Goal: Use online tool/utility

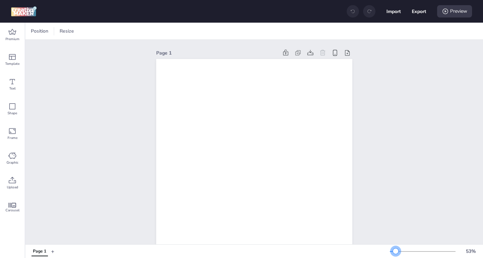
drag, startPoint x: 402, startPoint y: 252, endPoint x: 396, endPoint y: 255, distance: 6.8
click at [396, 255] on div "53 %" at bounding box center [435, 251] width 90 height 11
click at [9, 34] on icon at bounding box center [12, 32] width 8 height 8
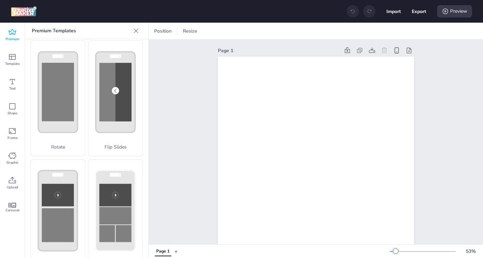
scroll to position [4, 0]
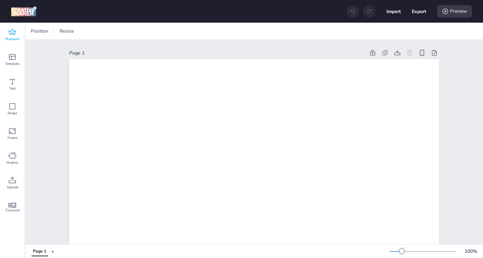
click at [11, 33] on icon at bounding box center [12, 32] width 8 height 8
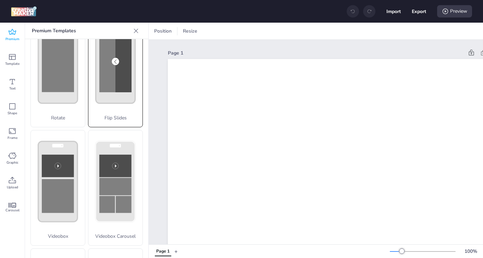
scroll to position [244, 0]
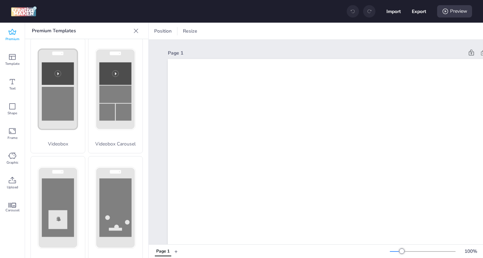
click at [119, 187] on rect at bounding box center [115, 207] width 32 height 58
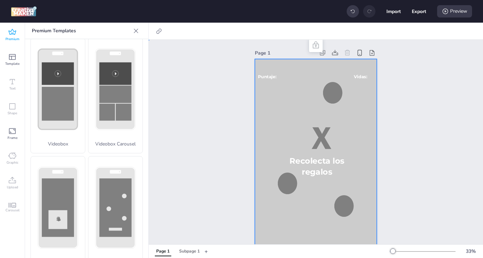
click at [284, 116] on div at bounding box center [316, 167] width 122 height 217
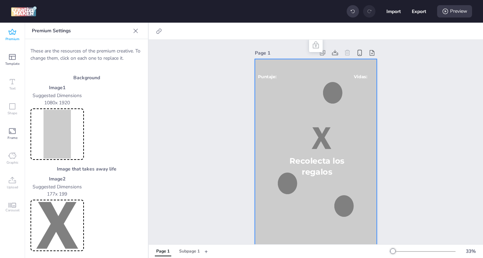
click at [56, 119] on img at bounding box center [57, 134] width 51 height 49
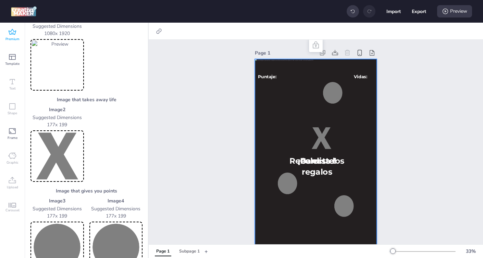
scroll to position [71, 0]
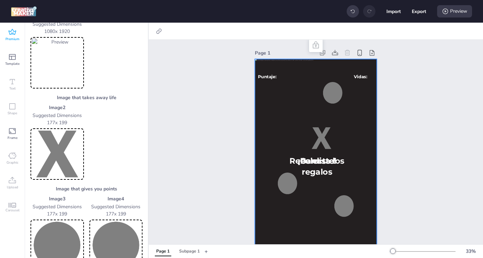
click at [67, 157] on img at bounding box center [57, 154] width 51 height 49
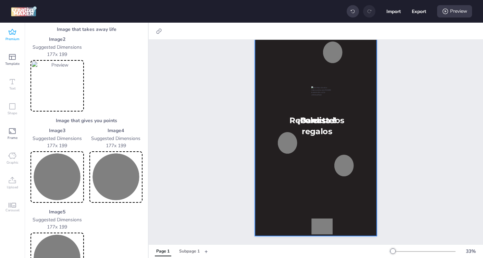
scroll to position [151, 0]
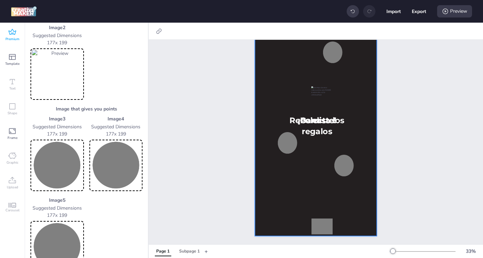
click at [56, 162] on img at bounding box center [57, 165] width 51 height 49
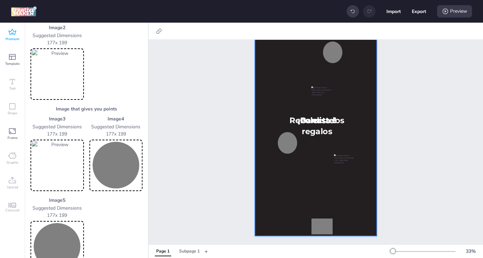
click at [115, 171] on img at bounding box center [116, 165] width 51 height 49
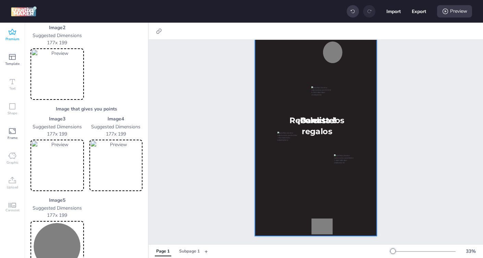
click at [61, 244] on img at bounding box center [57, 246] width 51 height 49
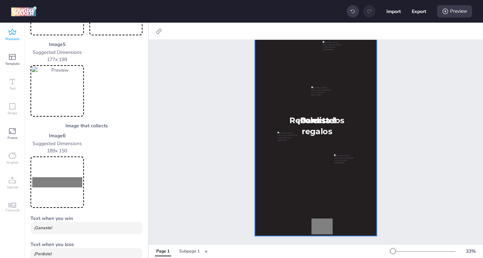
scroll to position [309, 0]
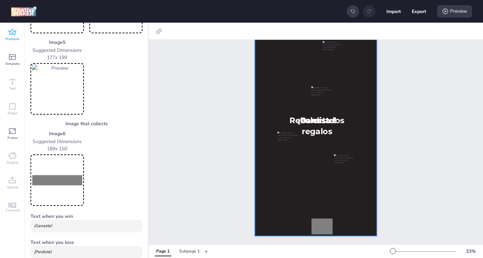
click at [65, 184] on img at bounding box center [57, 180] width 51 height 49
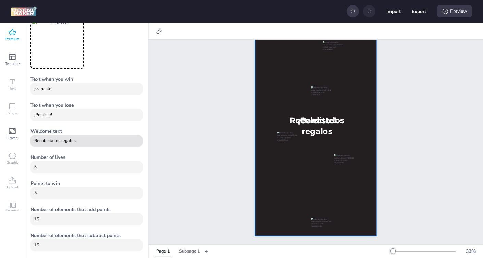
scroll to position [447, 0]
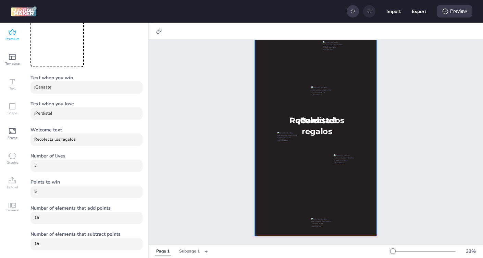
drag, startPoint x: 80, startPoint y: 141, endPoint x: 26, endPoint y: 140, distance: 53.5
type input "Atrapa a la familia de [PERSON_NAME]"
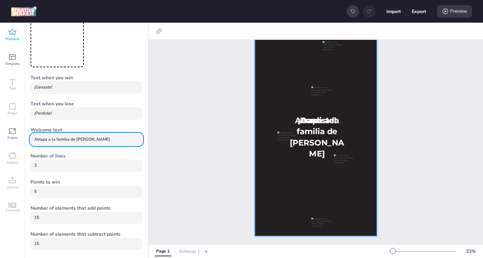
click at [191, 250] on div "Subpage 1" at bounding box center [189, 251] width 21 height 6
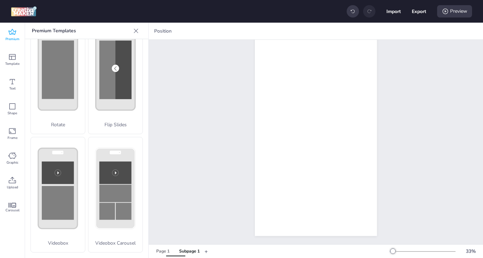
scroll to position [131, 0]
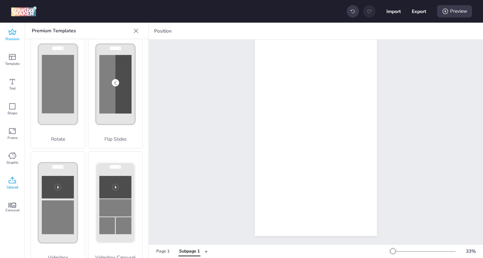
click at [10, 182] on icon at bounding box center [12, 180] width 8 height 8
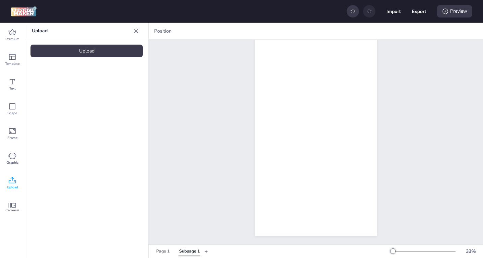
click at [85, 48] on div "Upload" at bounding box center [87, 51] width 112 height 13
click at [105, 53] on div "Upload" at bounding box center [87, 51] width 112 height 13
click at [60, 99] on img at bounding box center [58, 95] width 42 height 7
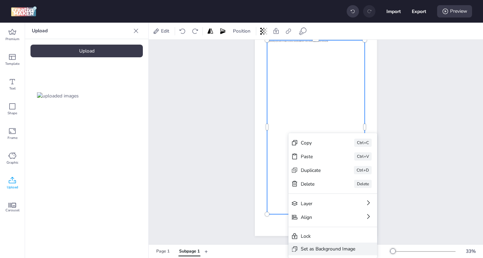
click at [311, 245] on div "Set as Background Image" at bounding box center [328, 248] width 54 height 7
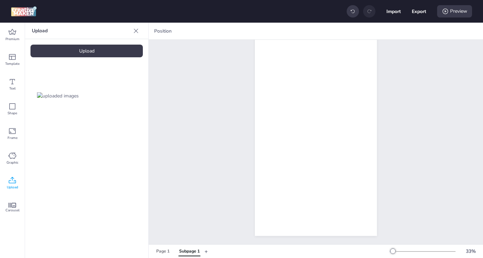
click at [203, 172] on div "Subpage 1" at bounding box center [316, 121] width 335 height 245
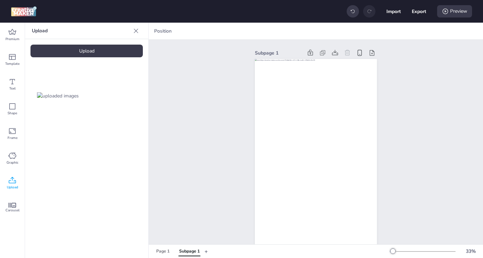
scroll to position [45, 0]
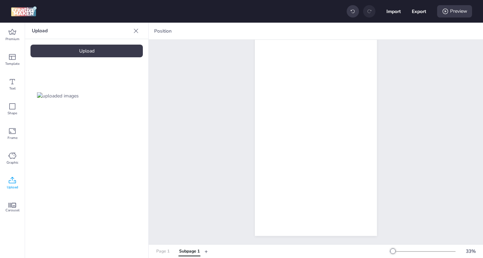
click at [160, 251] on div "Page 1" at bounding box center [162, 251] width 13 height 6
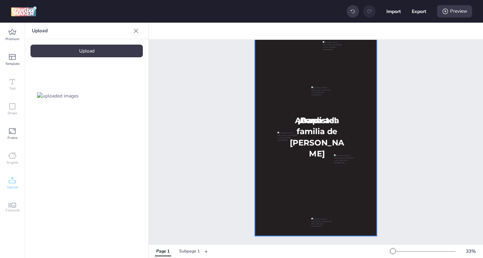
click at [291, 191] on div at bounding box center [316, 127] width 122 height 217
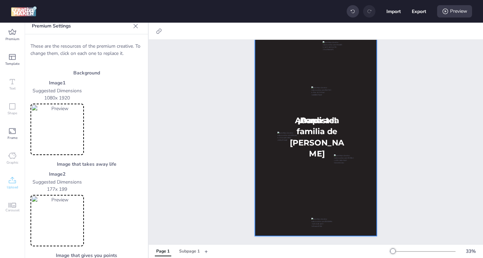
scroll to position [0, 0]
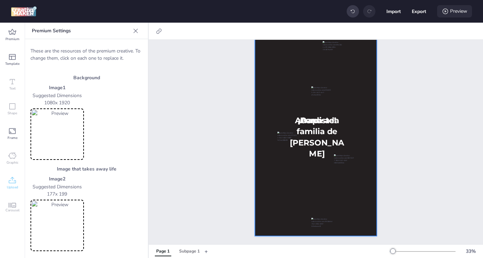
click at [449, 12] on div "Preview" at bounding box center [454, 11] width 35 height 12
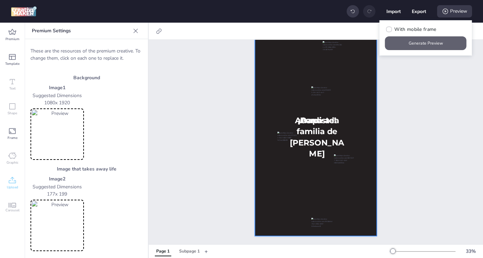
click at [429, 45] on button "Generate Preview" at bounding box center [426, 43] width 82 height 14
